Goal: Browse casually: Explore the website without a specific task or goal

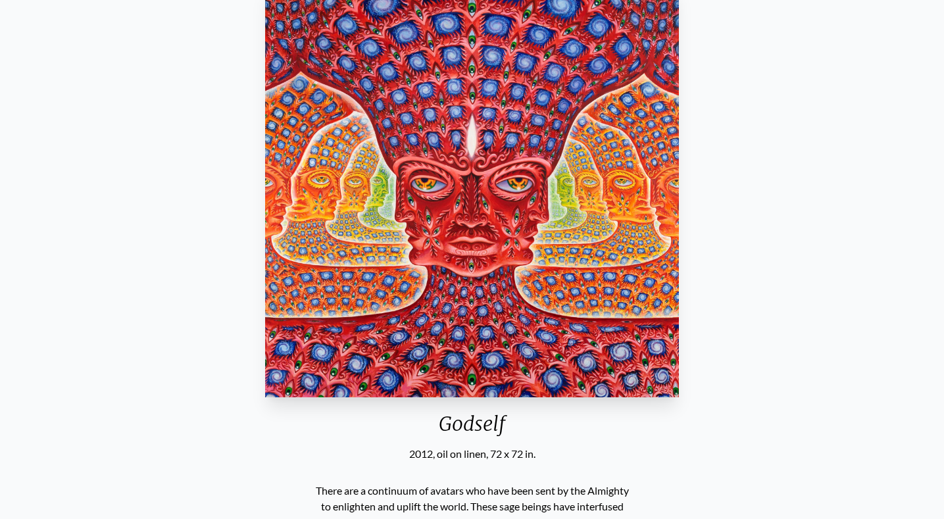
scroll to position [66, 0]
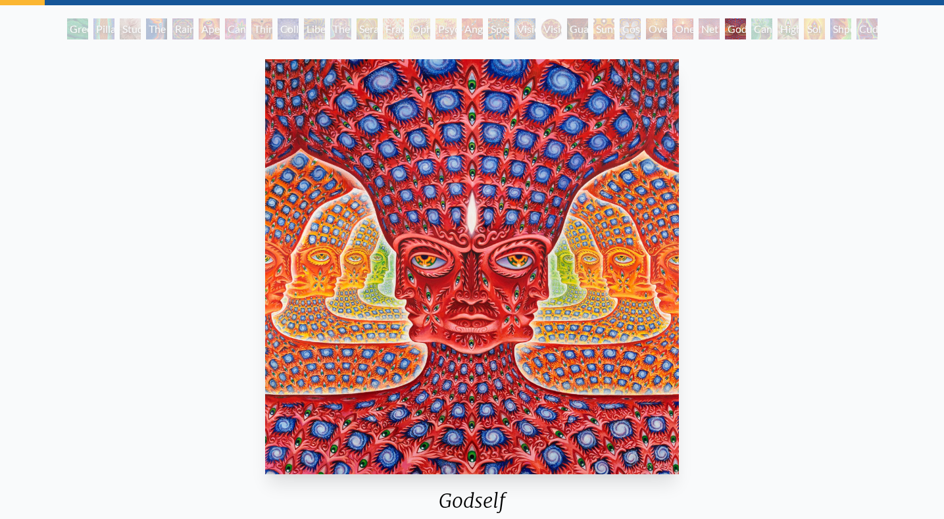
click at [680, 30] on div "One" at bounding box center [682, 28] width 21 height 21
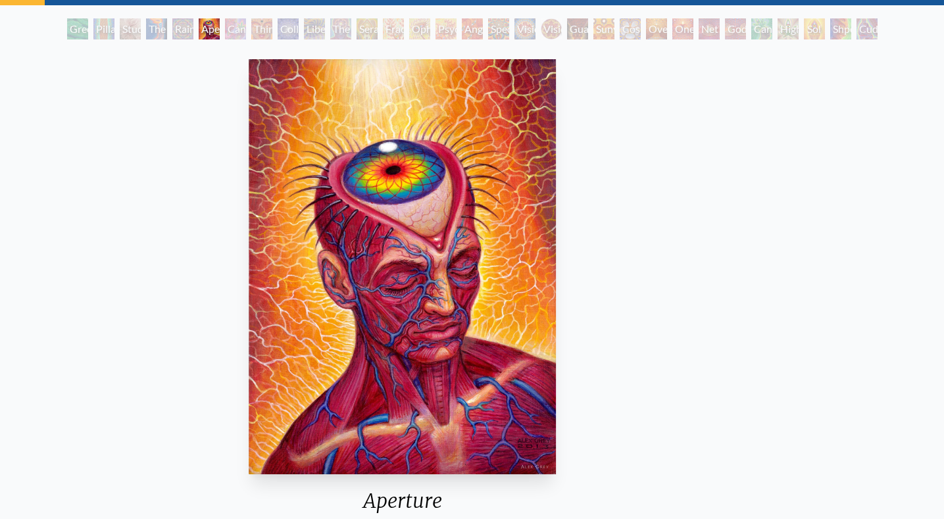
click at [344, 390] on img "6 / 31" at bounding box center [403, 266] width 308 height 415
